Goal: Find specific page/section: Find specific page/section

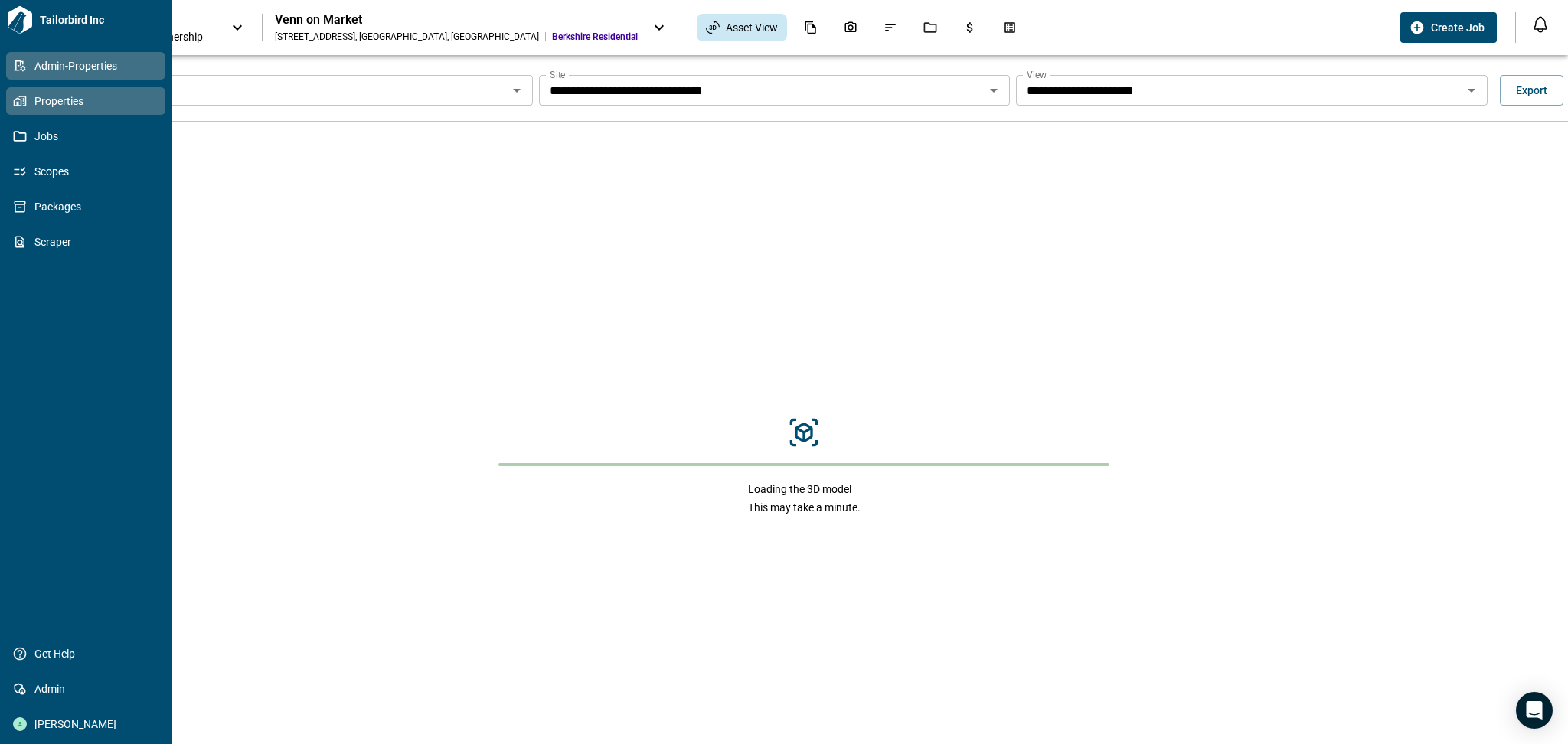
click at [59, 59] on span "Admin-Properties" at bounding box center [88, 66] width 124 height 15
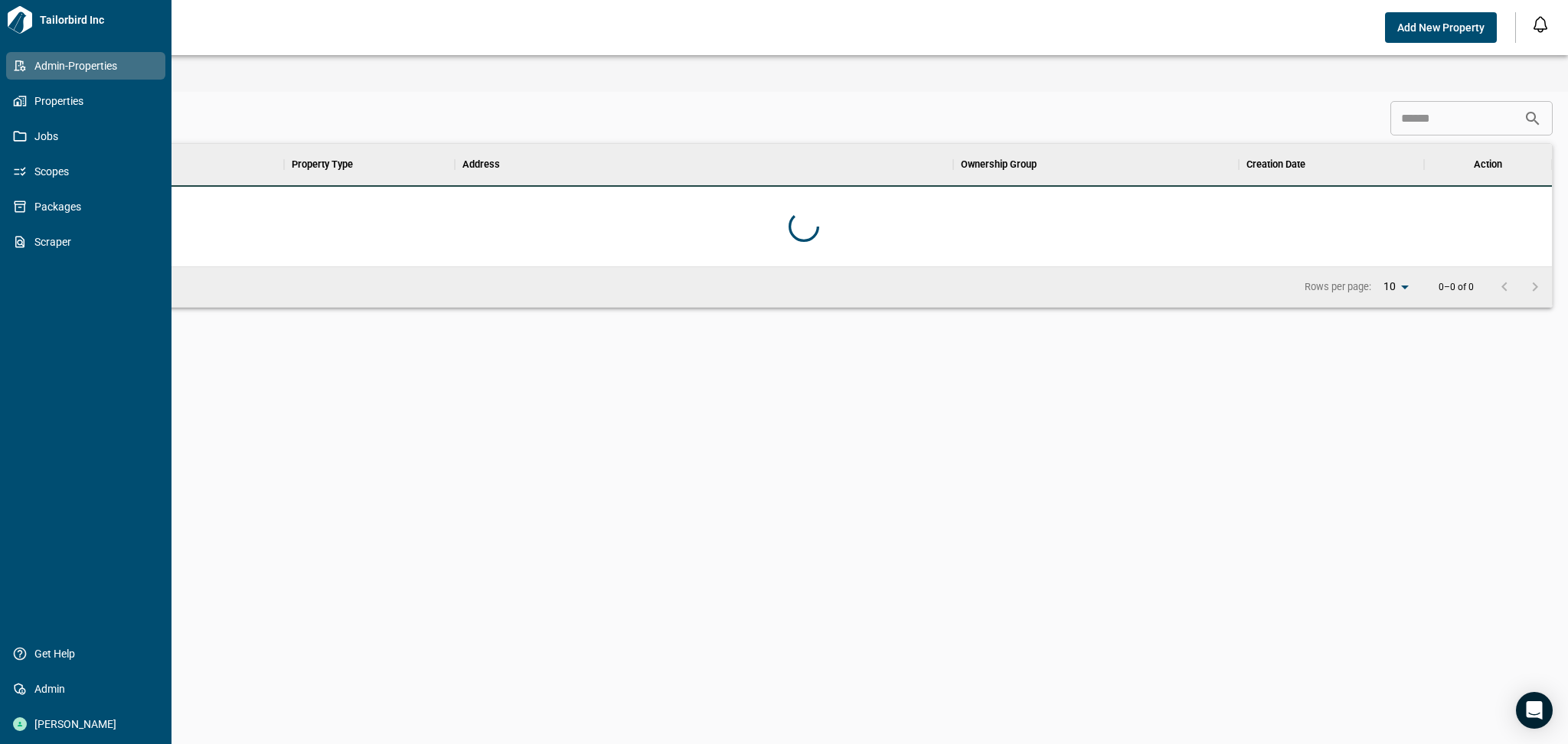
scroll to position [106, 1490]
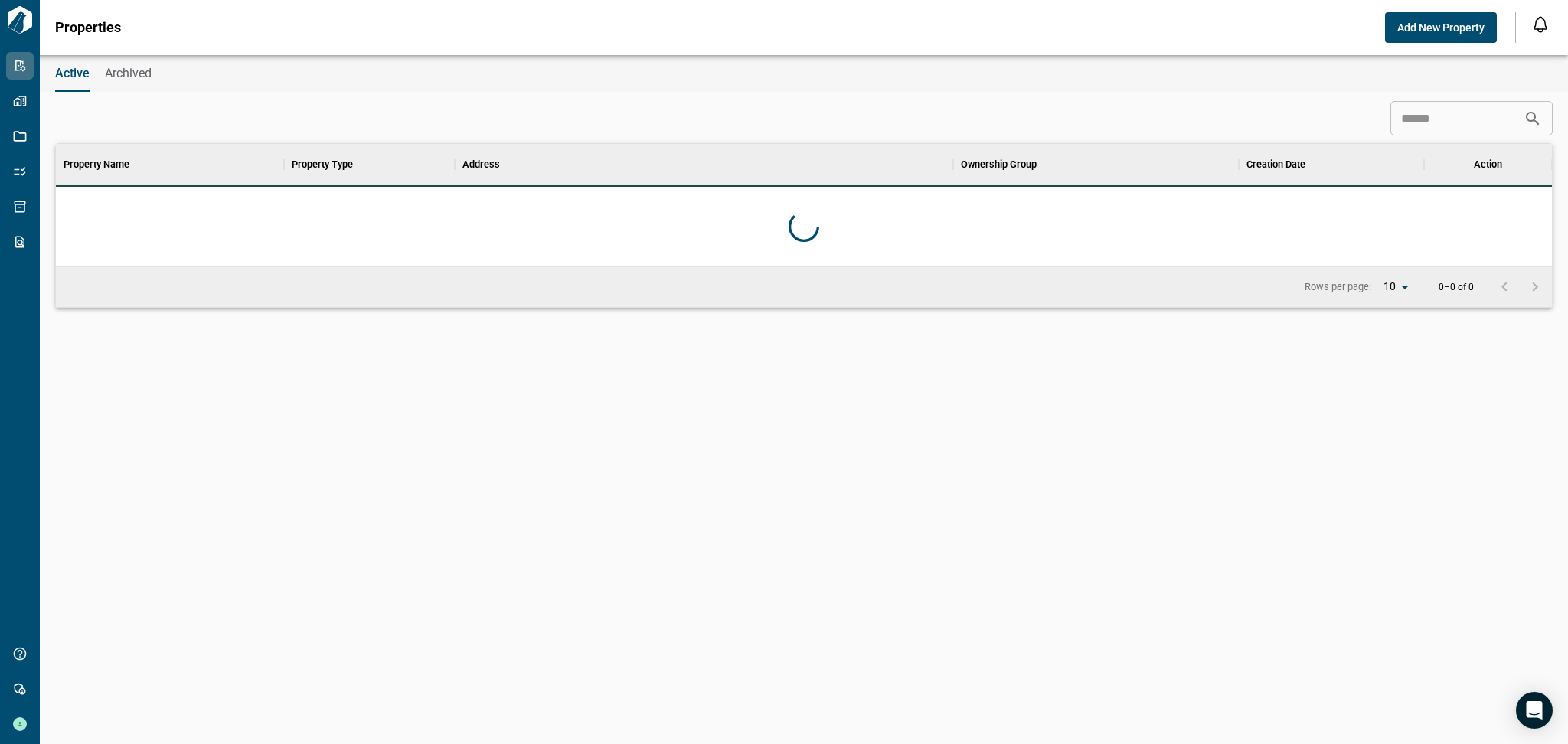
click at [1428, 114] on input at bounding box center [1457, 118] width 133 height 31
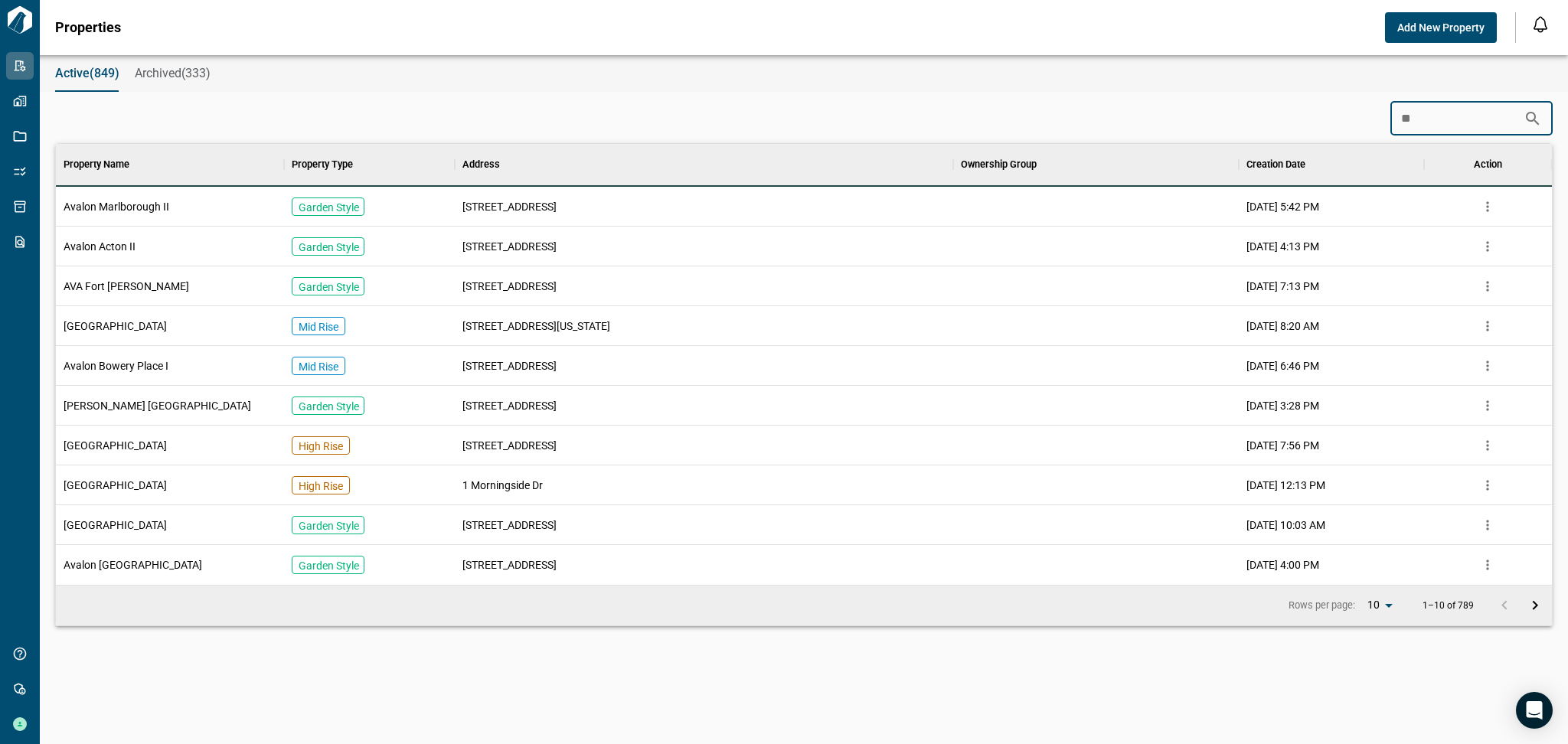
scroll to position [425, 1490]
type input "***"
click at [179, 210] on div "Avalon Marlborough II" at bounding box center [170, 207] width 229 height 40
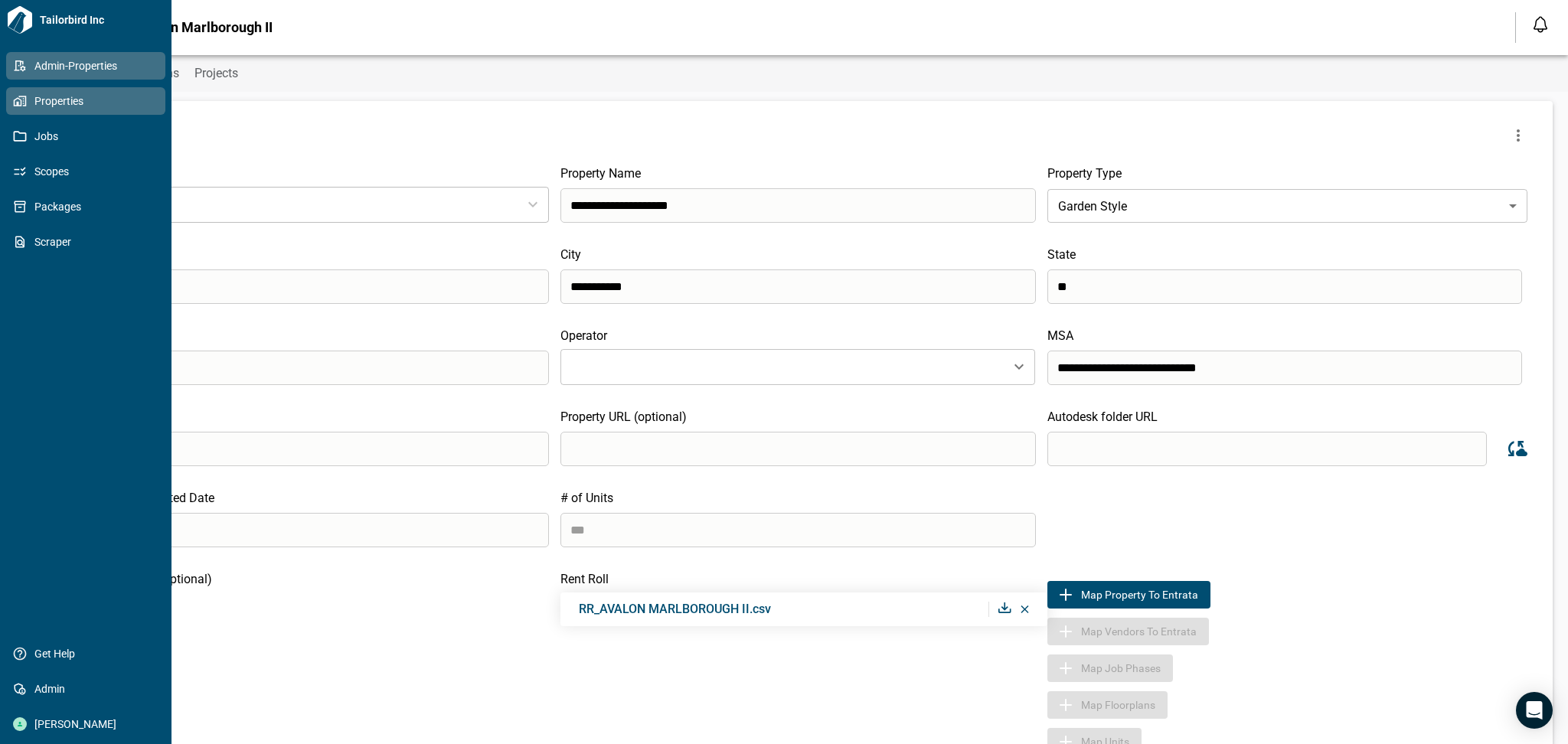
click at [33, 97] on span "Properties" at bounding box center [88, 101] width 124 height 15
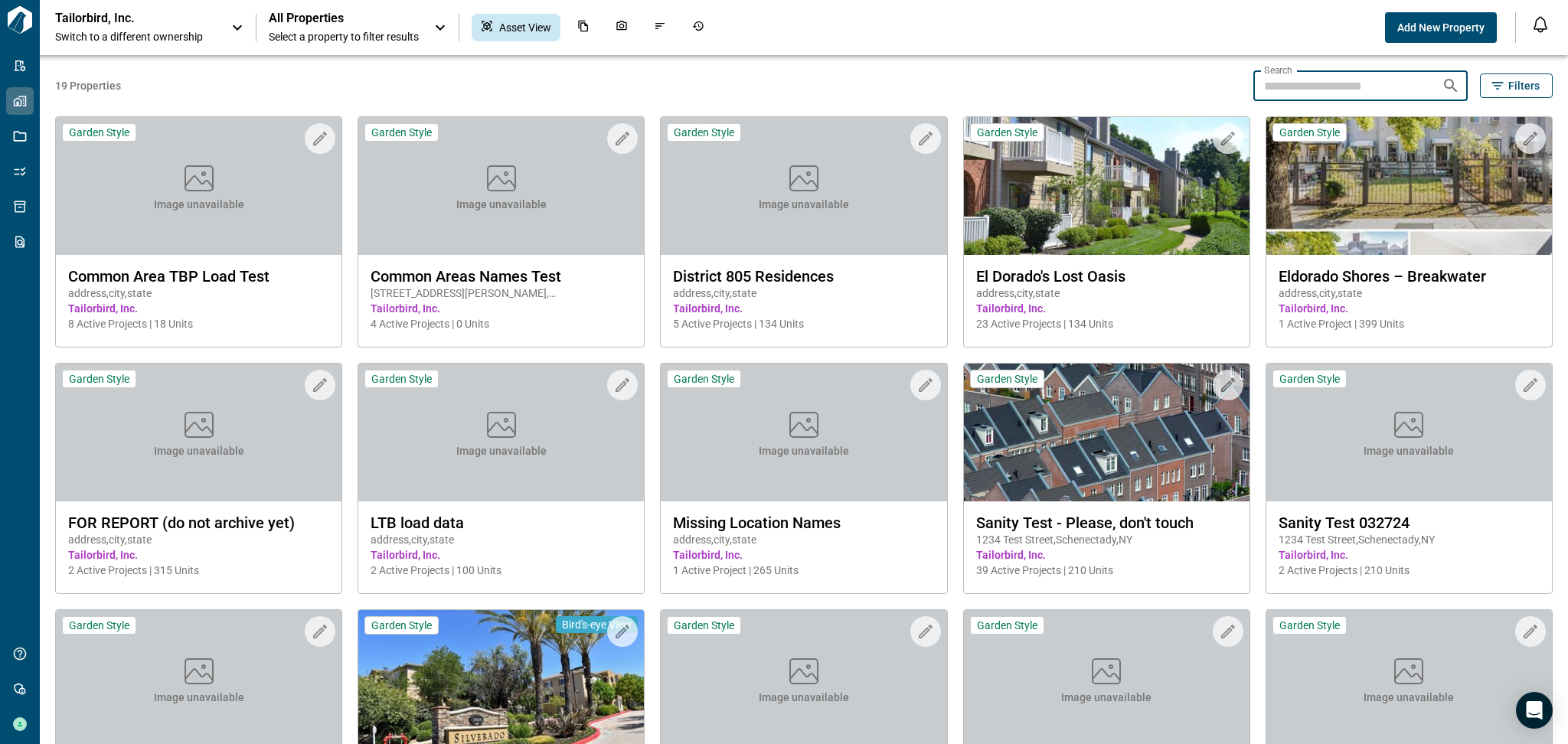
click at [1289, 90] on input "Search" at bounding box center [1341, 86] width 176 height 31
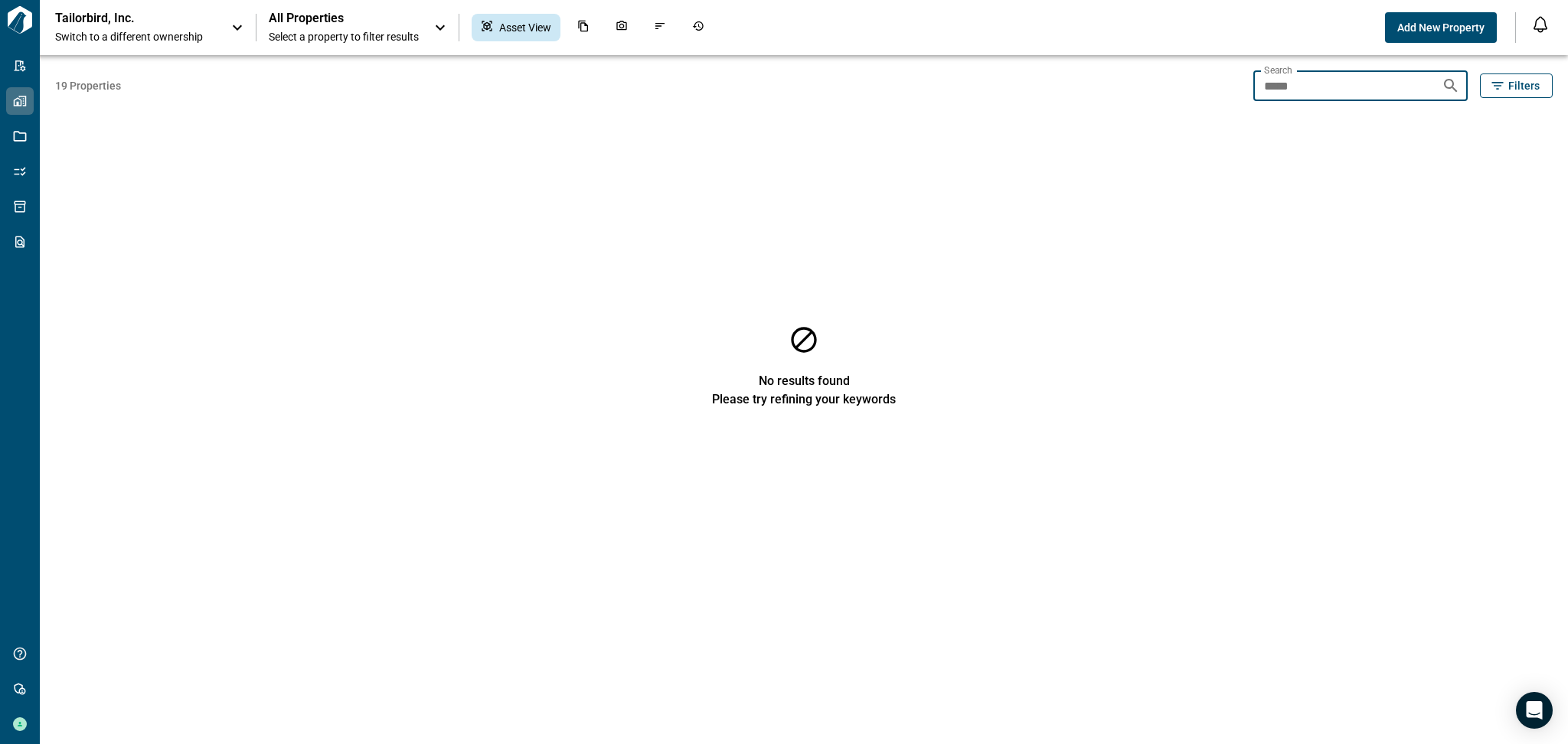
drag, startPoint x: 1280, startPoint y: 93, endPoint x: 1220, endPoint y: 92, distance: 60.0
click at [1220, 92] on div "19 Properties Search ***** Search Filters" at bounding box center [804, 86] width 1497 height 31
type input "*"
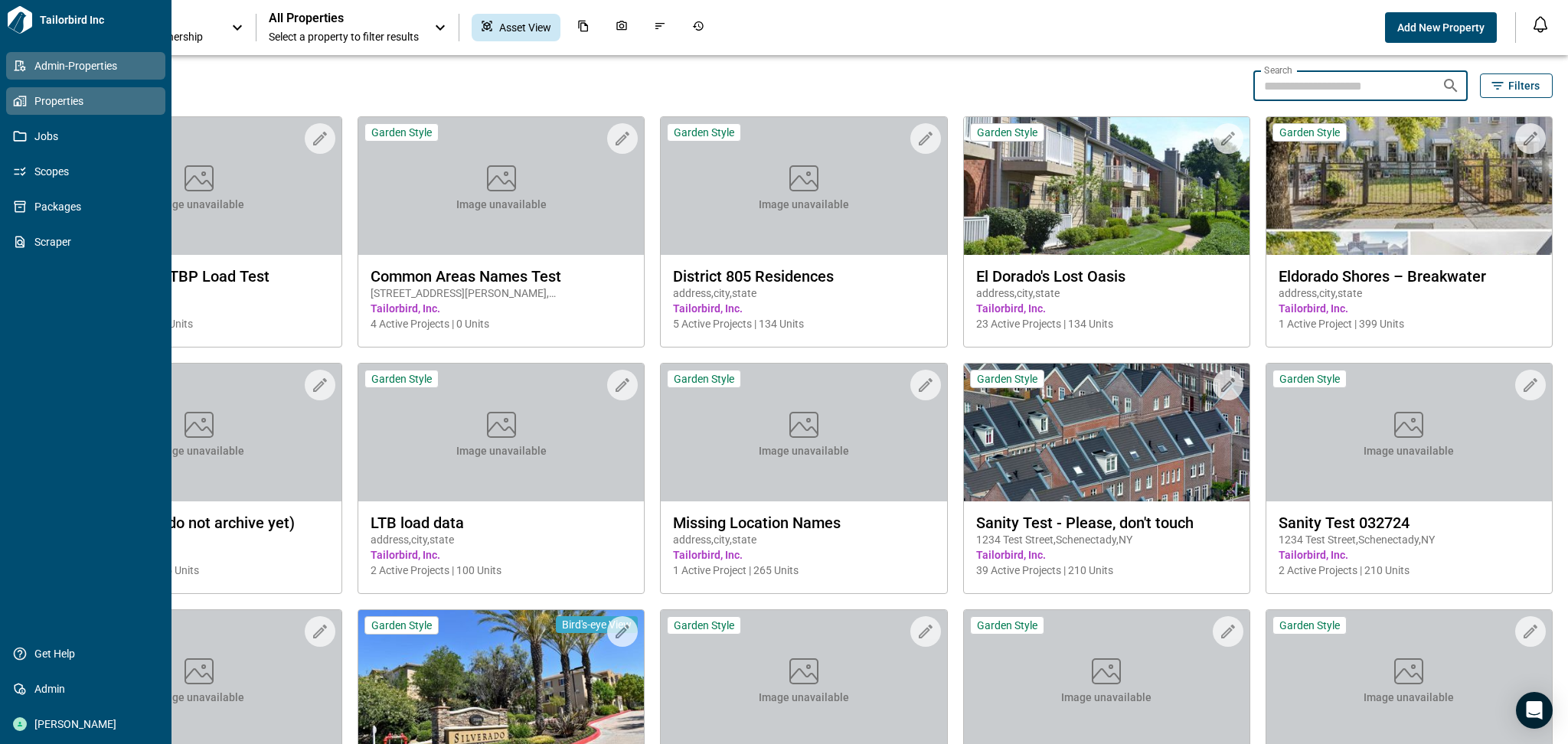
click at [24, 64] on icon at bounding box center [20, 66] width 14 height 14
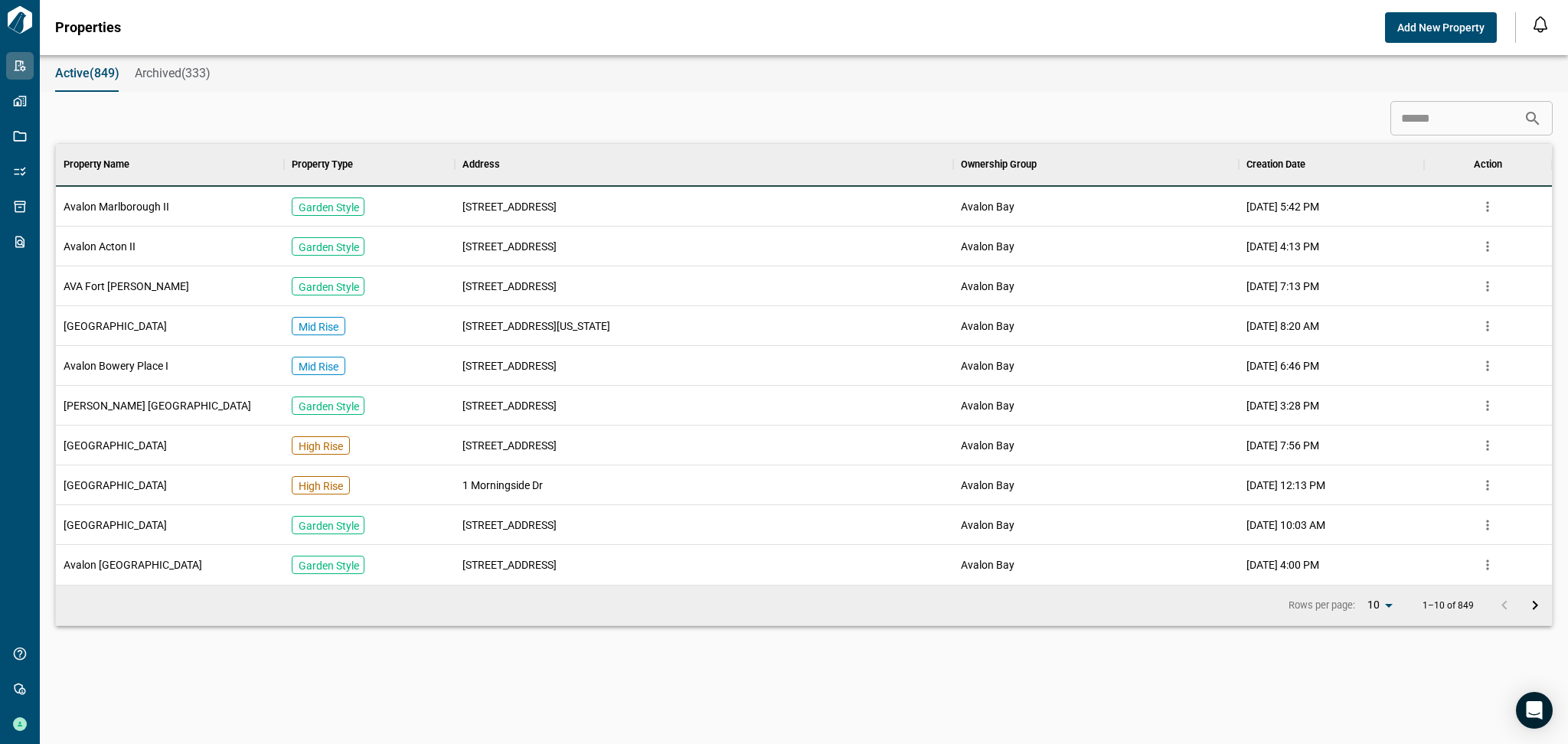
scroll to position [425, 1490]
click at [1456, 121] on input at bounding box center [1457, 118] width 133 height 31
type input "*****"
click at [206, 202] on div "Avalon Marlborough II" at bounding box center [170, 207] width 229 height 40
